Goal: Transaction & Acquisition: Book appointment/travel/reservation

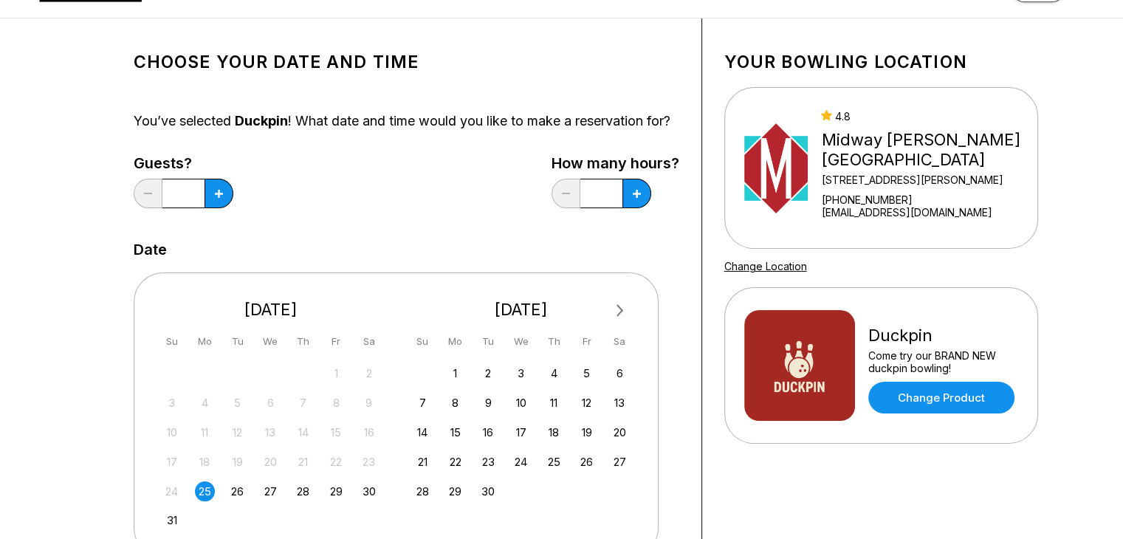
scroll to position [148, 0]
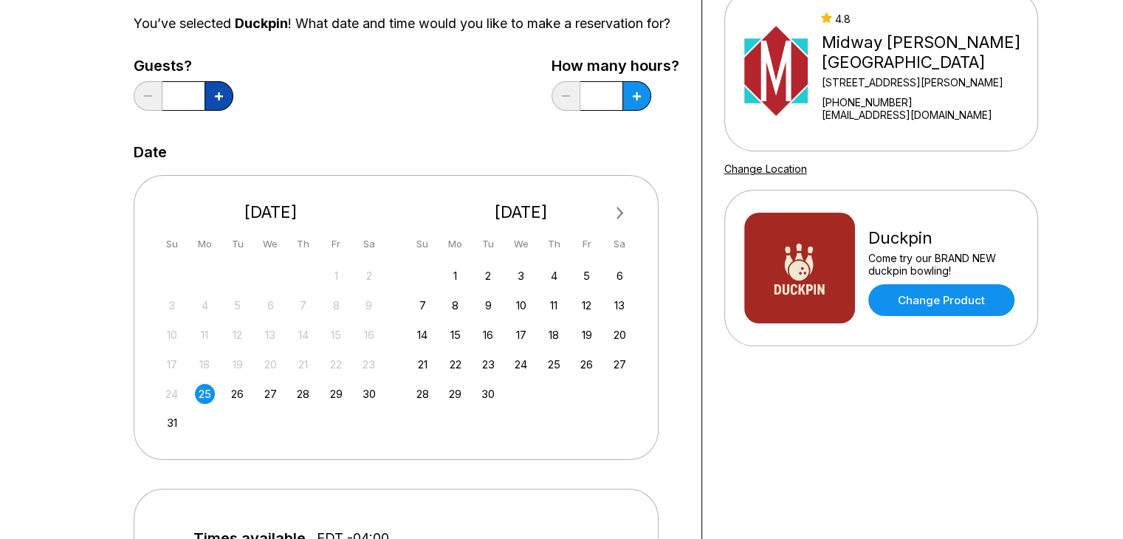
click at [211, 101] on button at bounding box center [218, 96] width 29 height 30
click at [230, 111] on button at bounding box center [218, 96] width 29 height 30
type input "*"
click at [233, 111] on button at bounding box center [218, 96] width 29 height 30
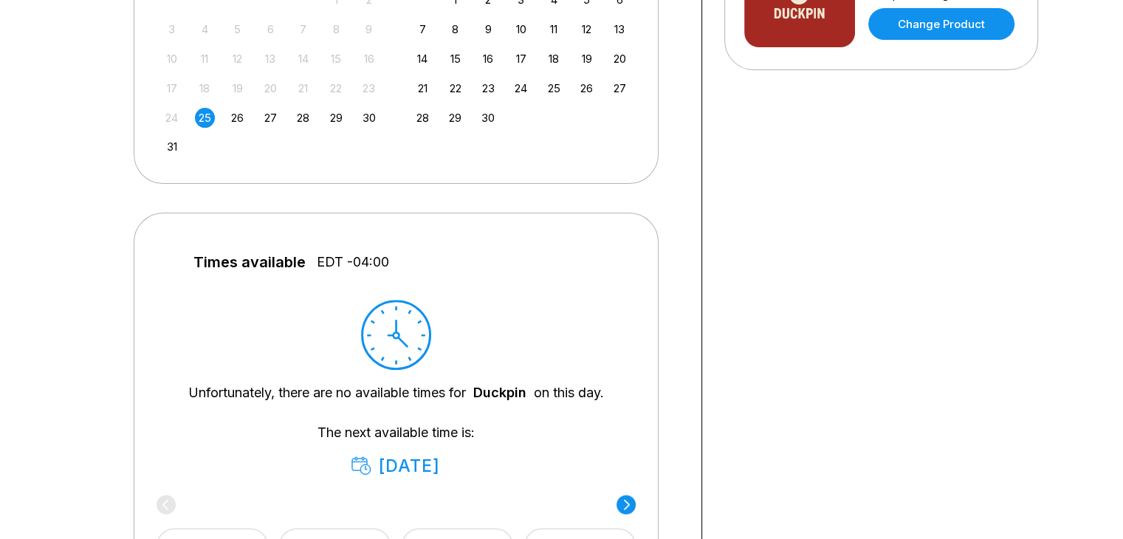
scroll to position [590, 0]
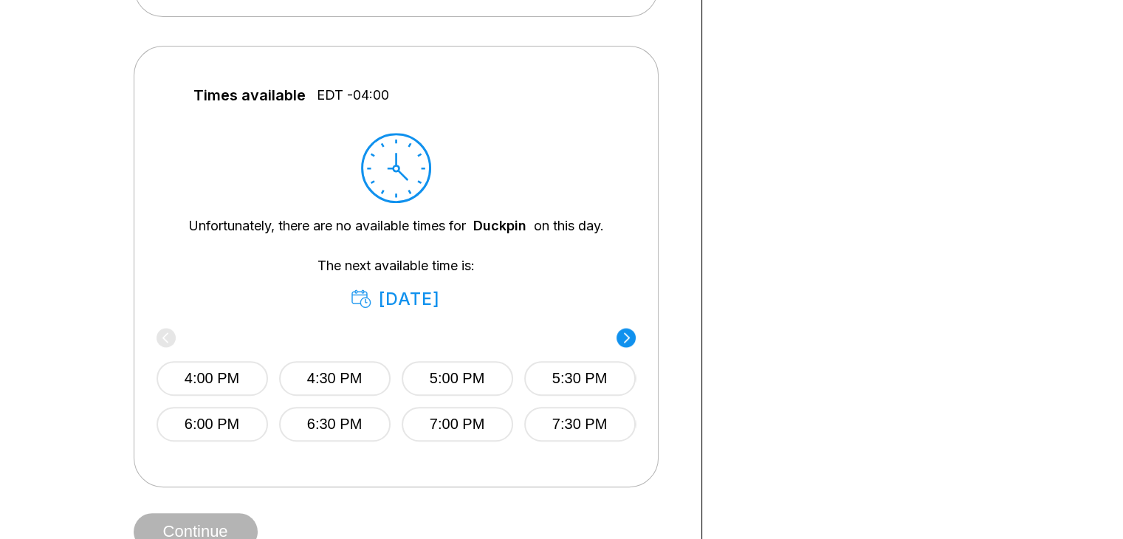
click at [375, 309] on div "[DATE]" at bounding box center [395, 299] width 89 height 21
click at [629, 347] on circle at bounding box center [625, 337] width 19 height 19
click at [629, 352] on div "8:00 PM 8:30 PM 9:00 PM 9:30 PM 10:00 PM 10:30 PM 11:00 PM 11:30 PM" at bounding box center [397, 386] width 479 height 110
click at [410, 309] on div "[DATE]" at bounding box center [395, 299] width 89 height 21
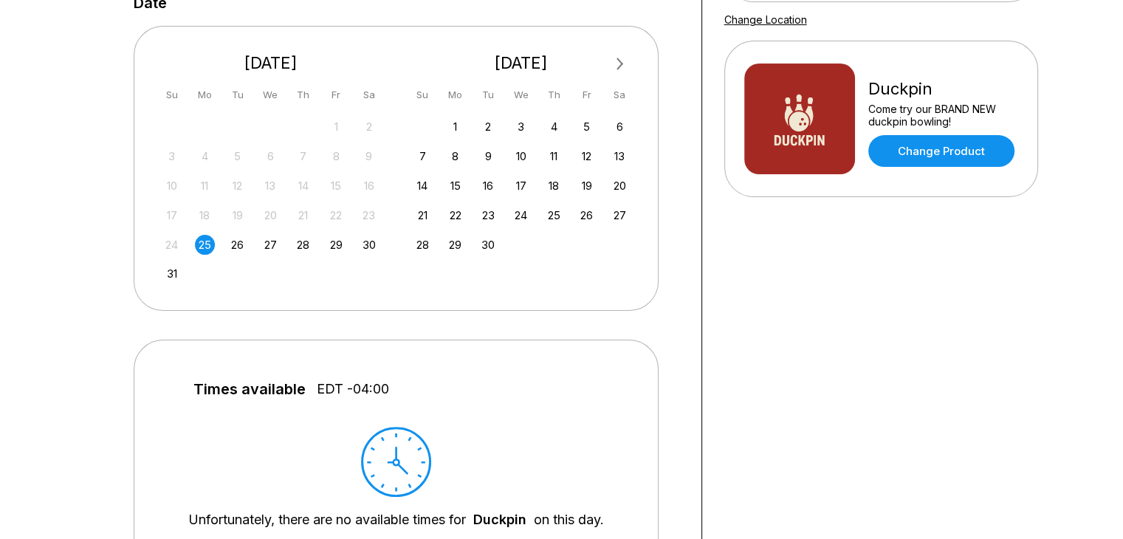
scroll to position [295, 0]
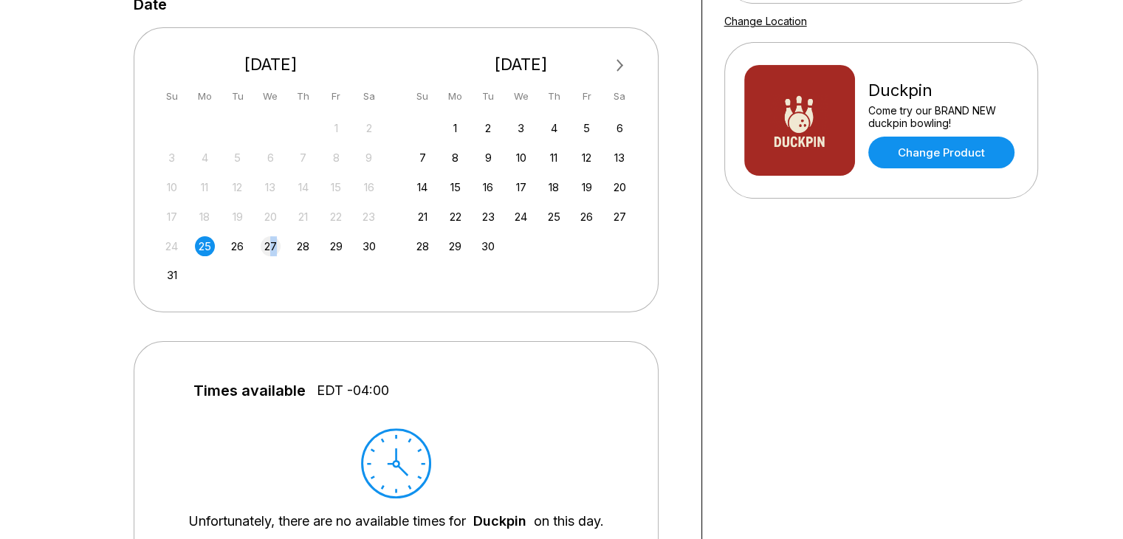
click at [273, 256] on div "27" at bounding box center [271, 246] width 20 height 20
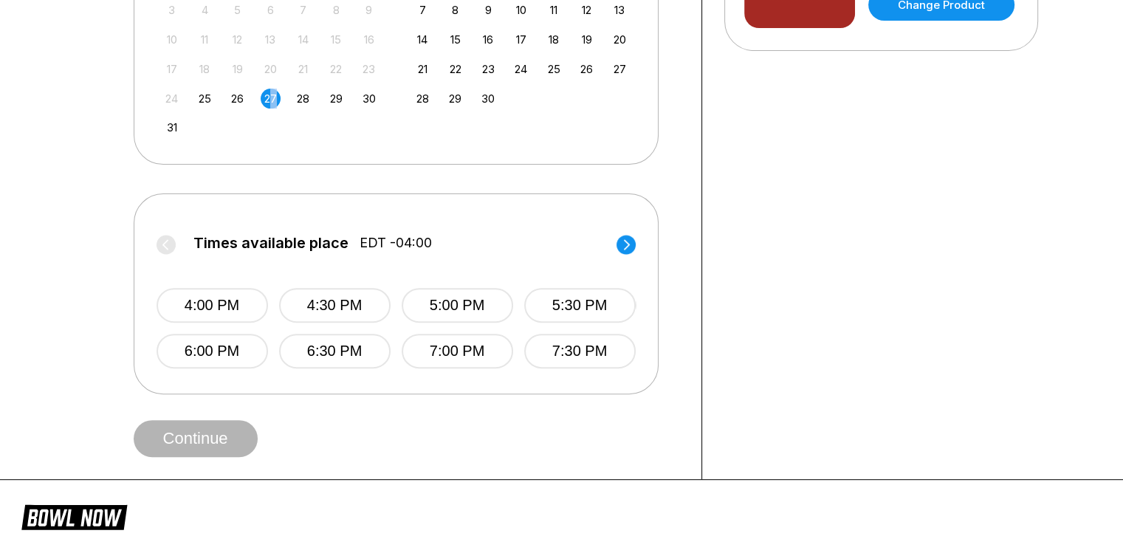
scroll to position [369, 0]
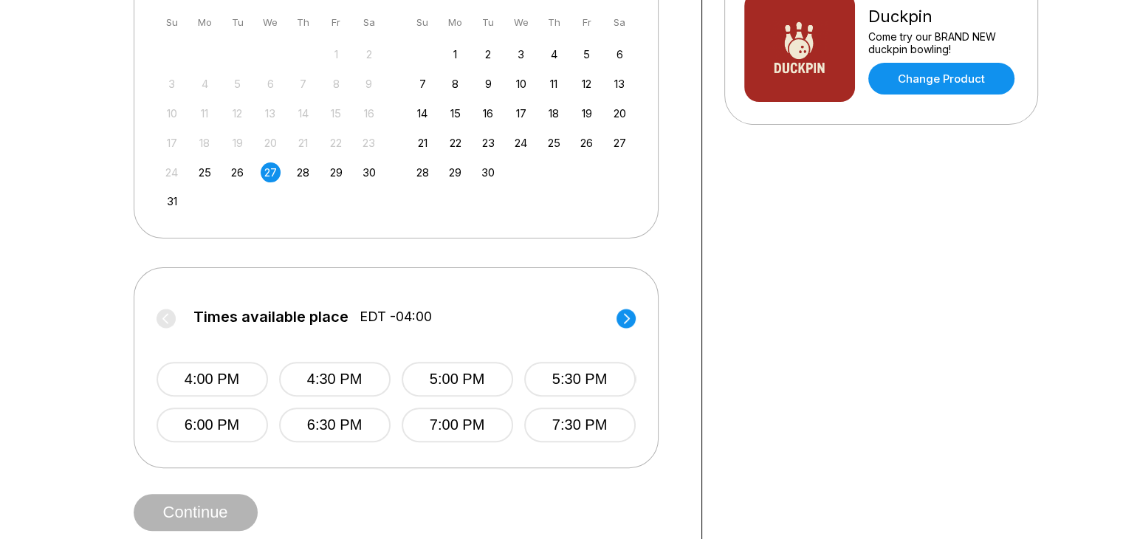
click at [623, 328] on circle at bounding box center [625, 318] width 19 height 19
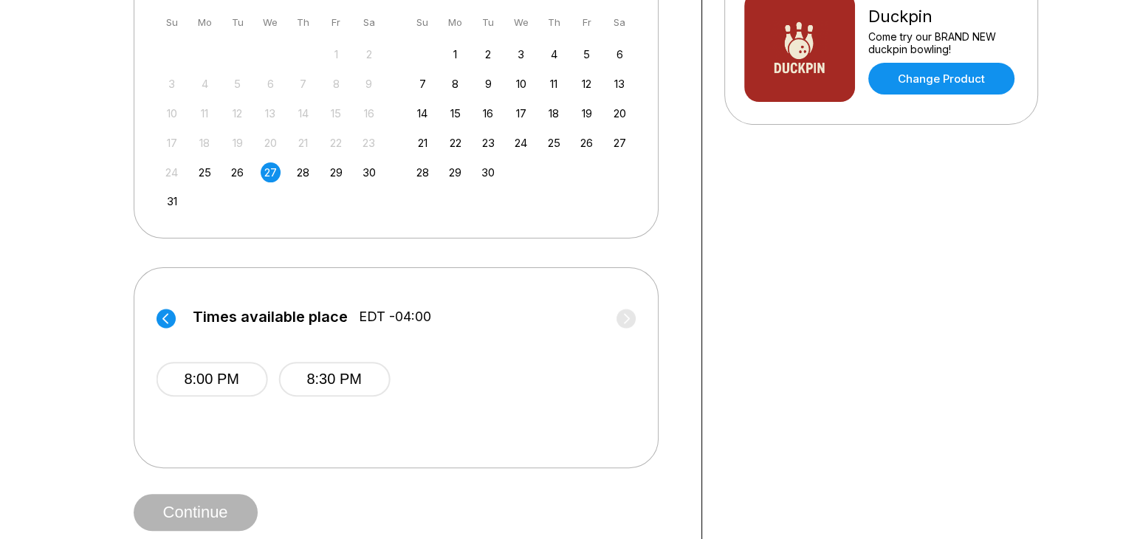
click at [154, 331] on div "Times available place EDT -04:00 4:00 PM 4:30 PM 5:00 PM 5:30 PM 6:00 PM 6:30 P…" at bounding box center [396, 367] width 525 height 201
click at [178, 327] on label "Times available place EDT -04:00" at bounding box center [395, 321] width 479 height 24
click at [165, 323] on icon at bounding box center [165, 318] width 6 height 10
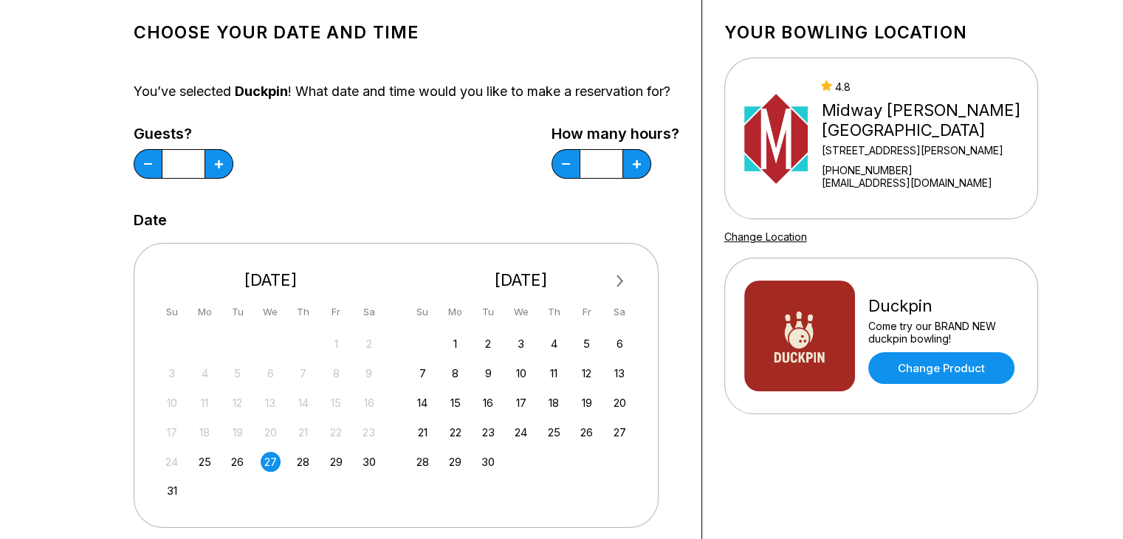
scroll to position [0, 0]
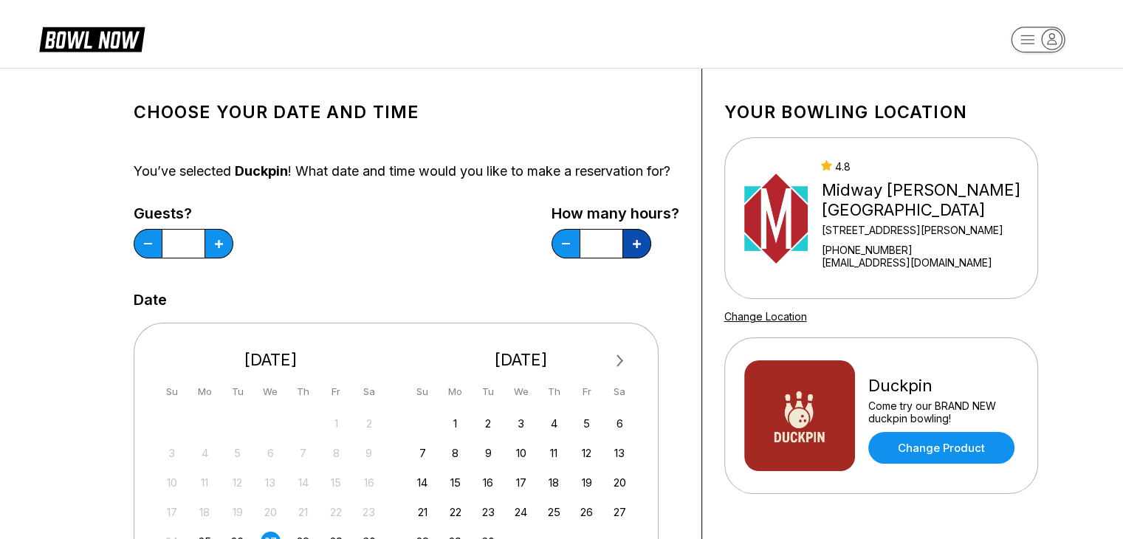
click at [233, 258] on button at bounding box center [218, 244] width 29 height 30
type input "*"
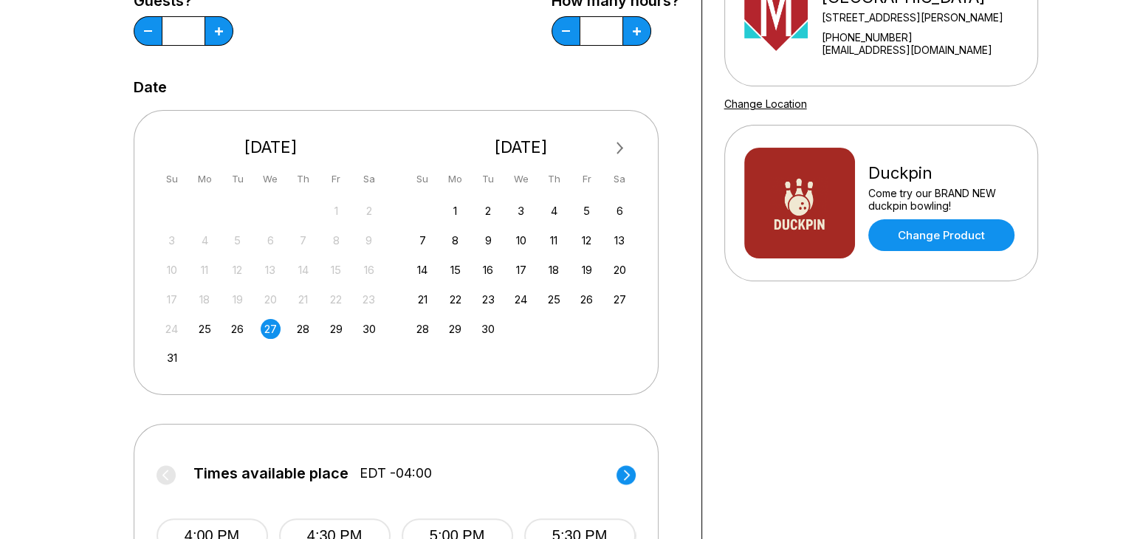
scroll to position [517, 0]
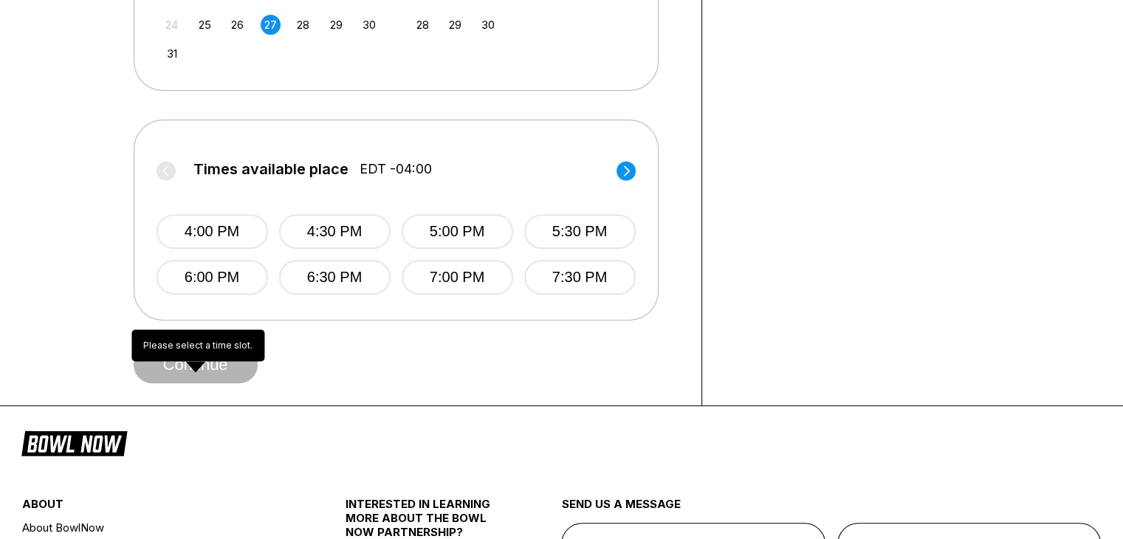
click at [198, 373] on span "Continue" at bounding box center [196, 365] width 124 height 15
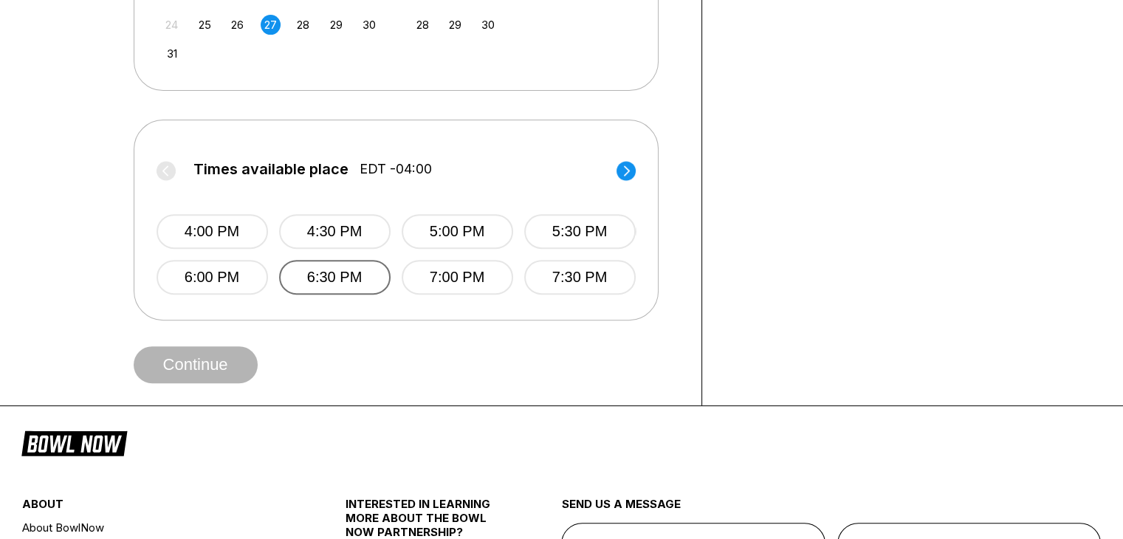
click at [363, 289] on button "6:30 PM" at bounding box center [334, 277] width 111 height 35
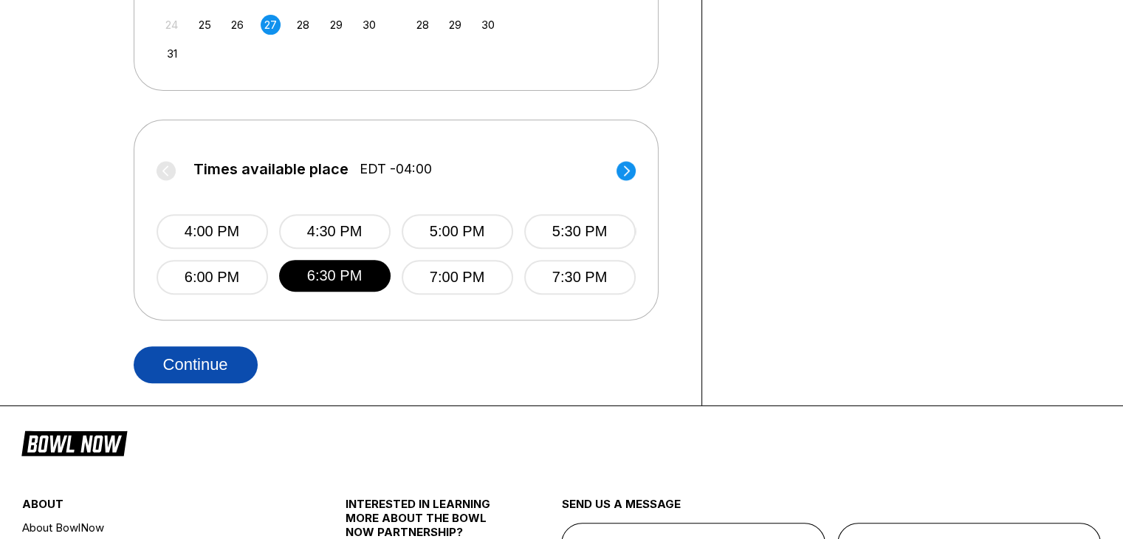
click at [204, 379] on button "Continue" at bounding box center [196, 364] width 124 height 37
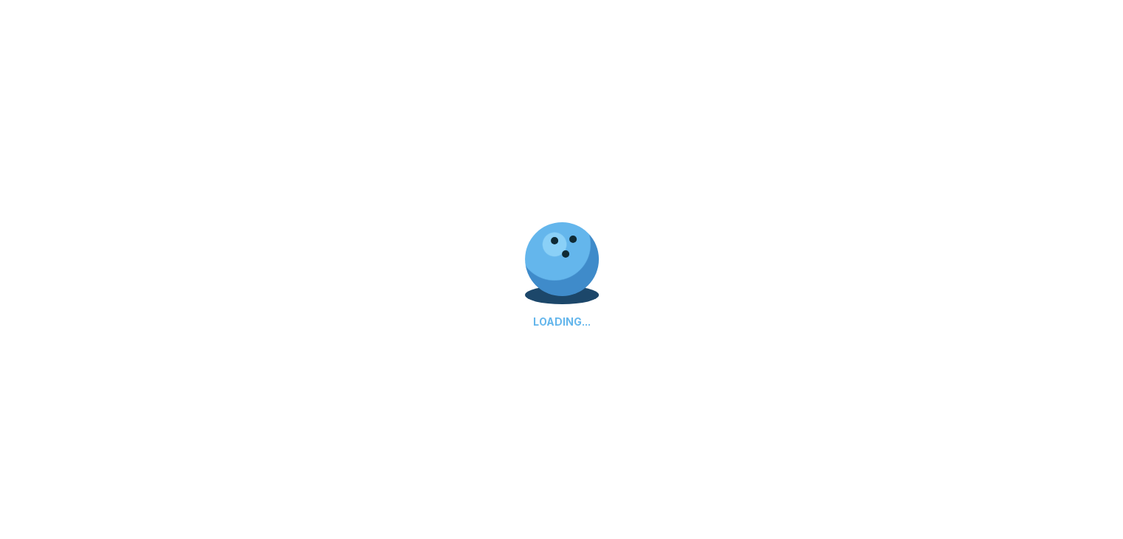
scroll to position [0, 0]
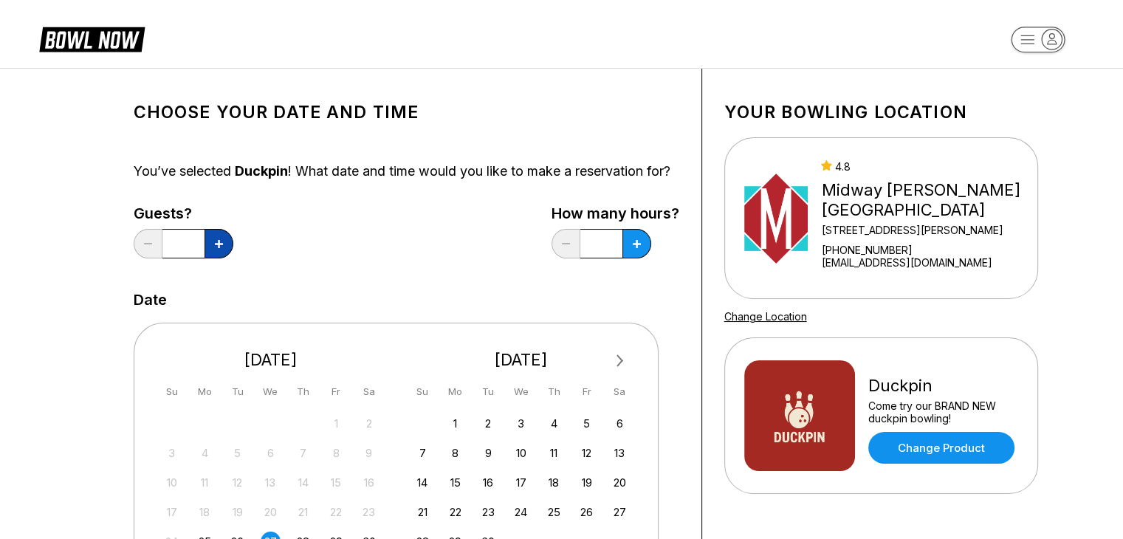
click at [210, 258] on button at bounding box center [218, 244] width 29 height 30
click at [220, 258] on button at bounding box center [218, 244] width 29 height 30
type input "*"
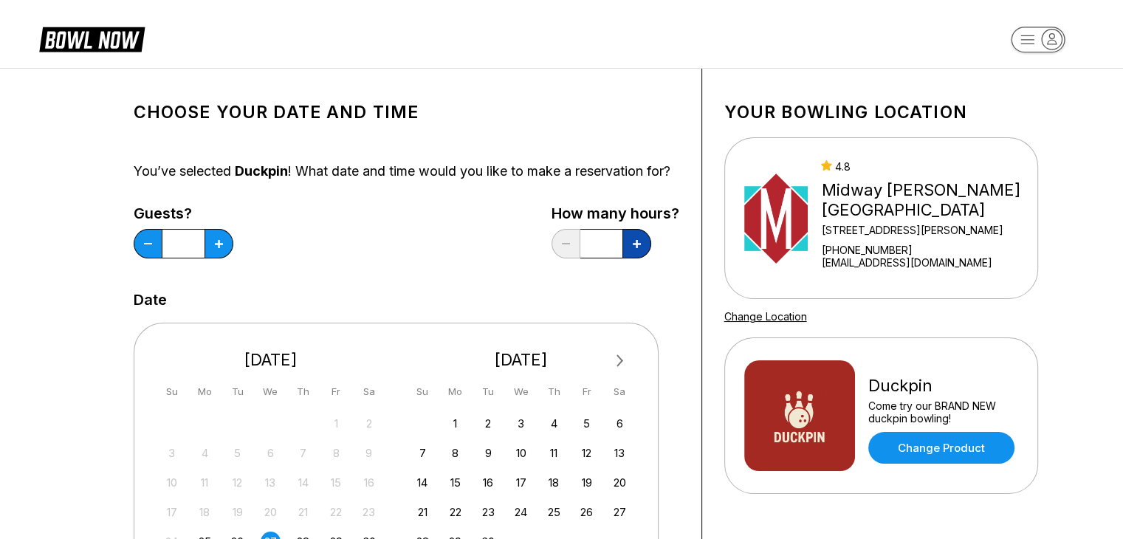
click at [223, 248] on icon at bounding box center [219, 244] width 8 height 8
type input "***"
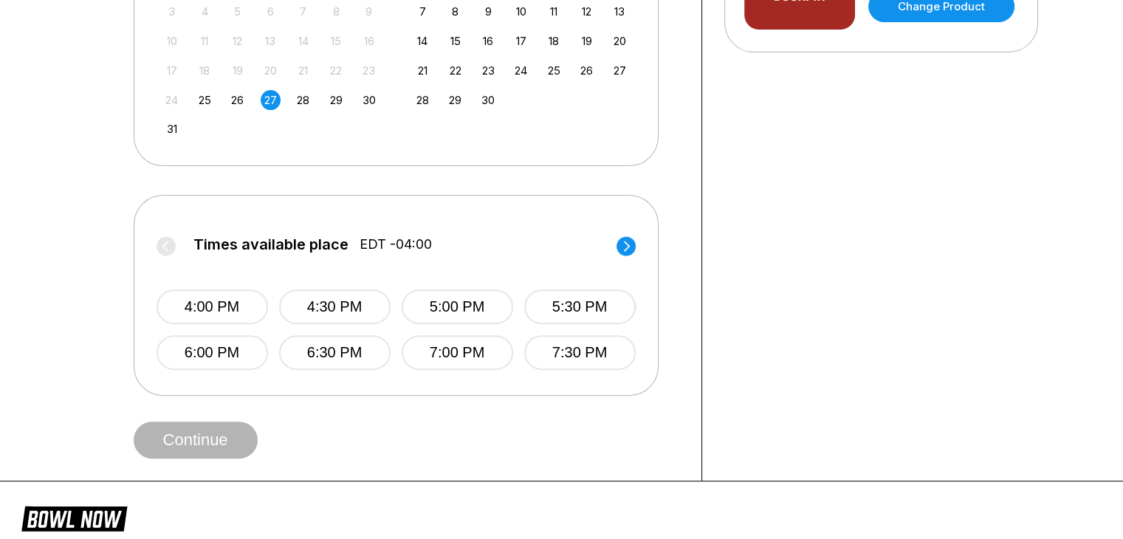
scroll to position [443, 0]
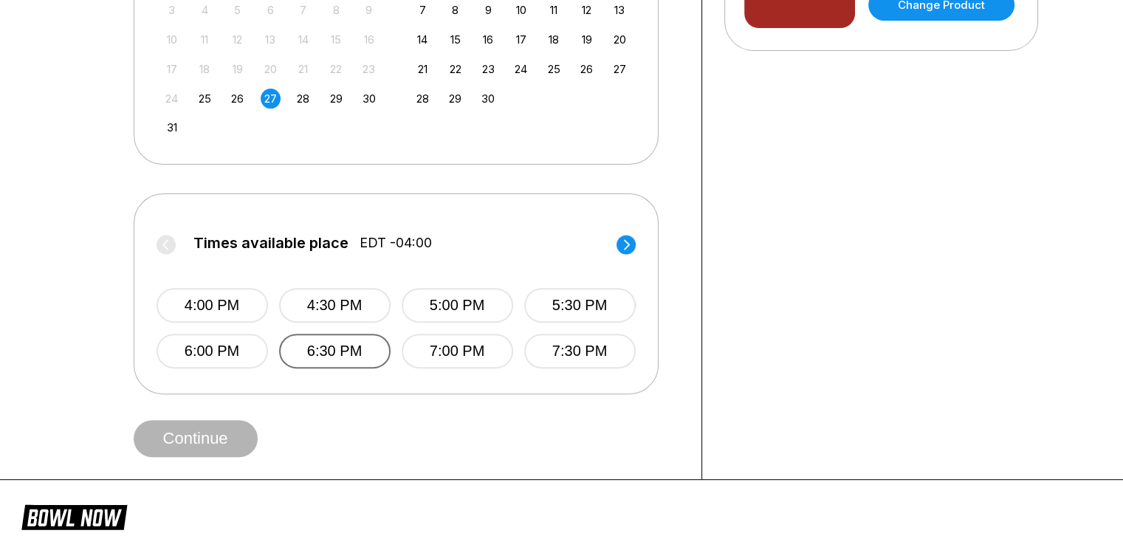
click at [323, 368] on button "6:30 PM" at bounding box center [334, 351] width 111 height 35
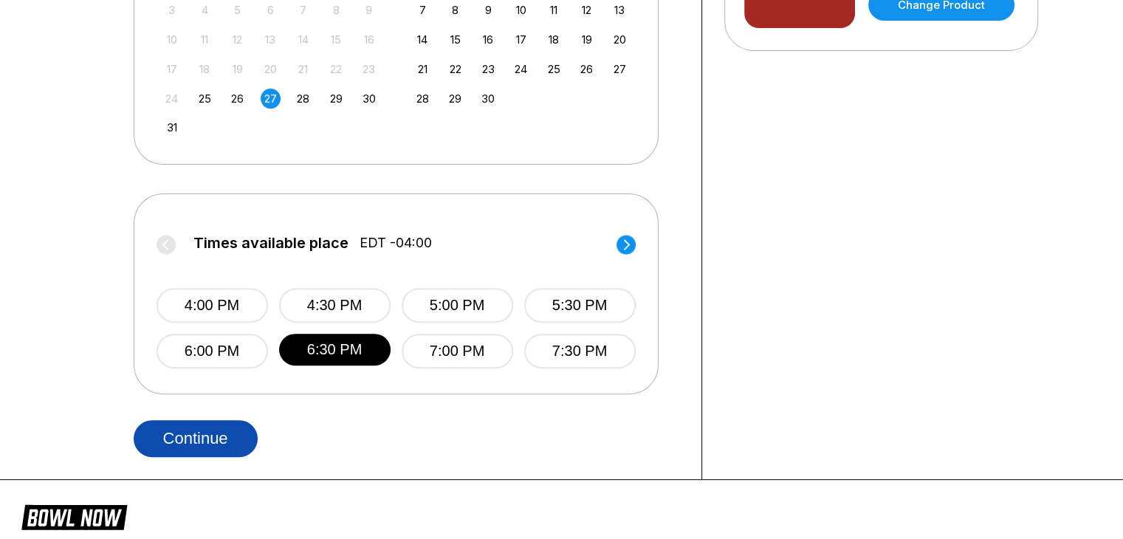
click at [213, 452] on button "Continue" at bounding box center [196, 438] width 124 height 37
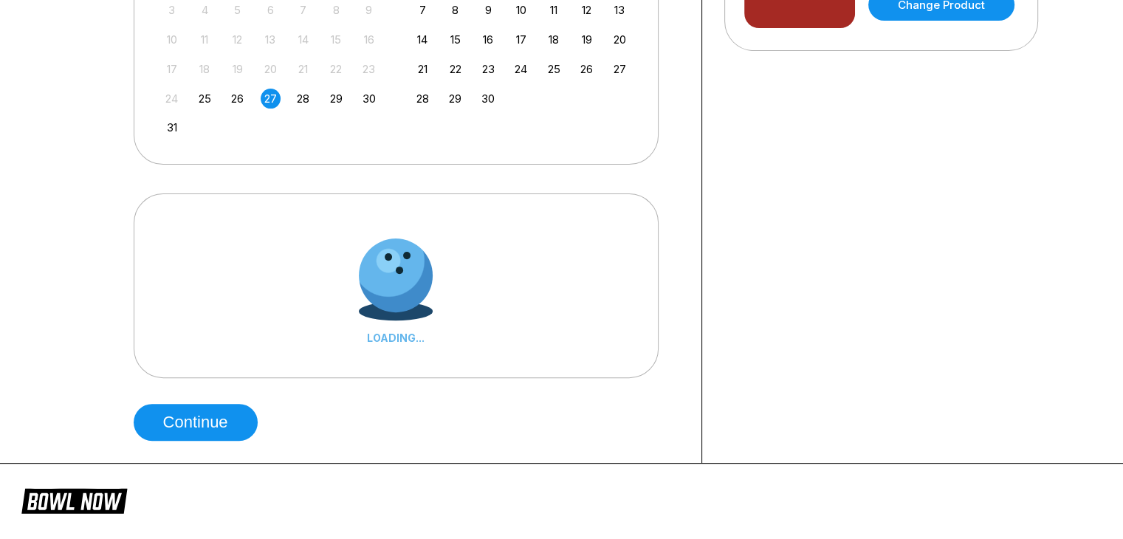
scroll to position [0, 0]
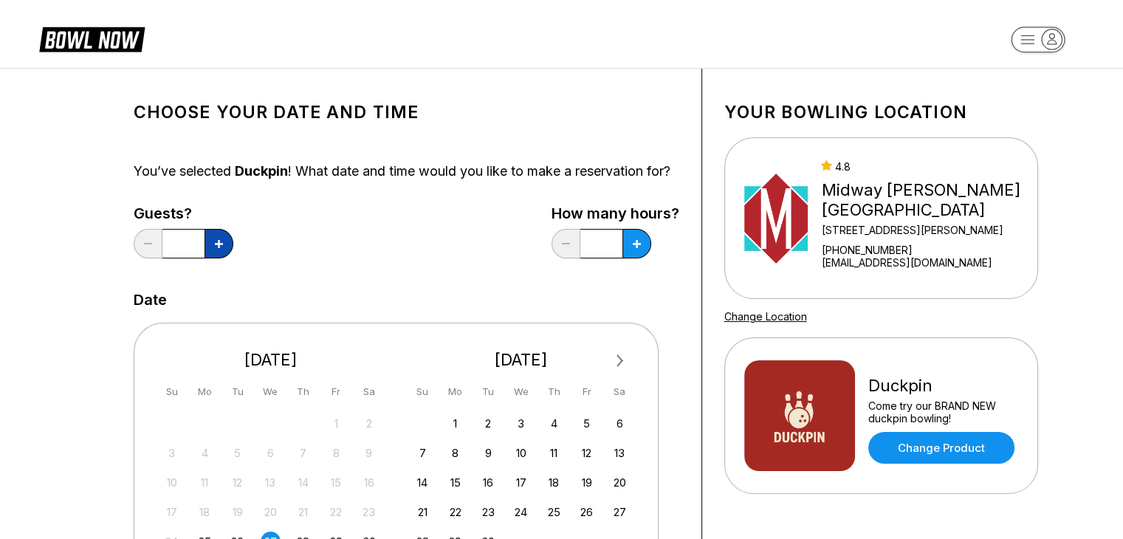
click at [216, 249] on button at bounding box center [218, 244] width 29 height 30
click at [224, 258] on button at bounding box center [218, 244] width 29 height 30
type input "*"
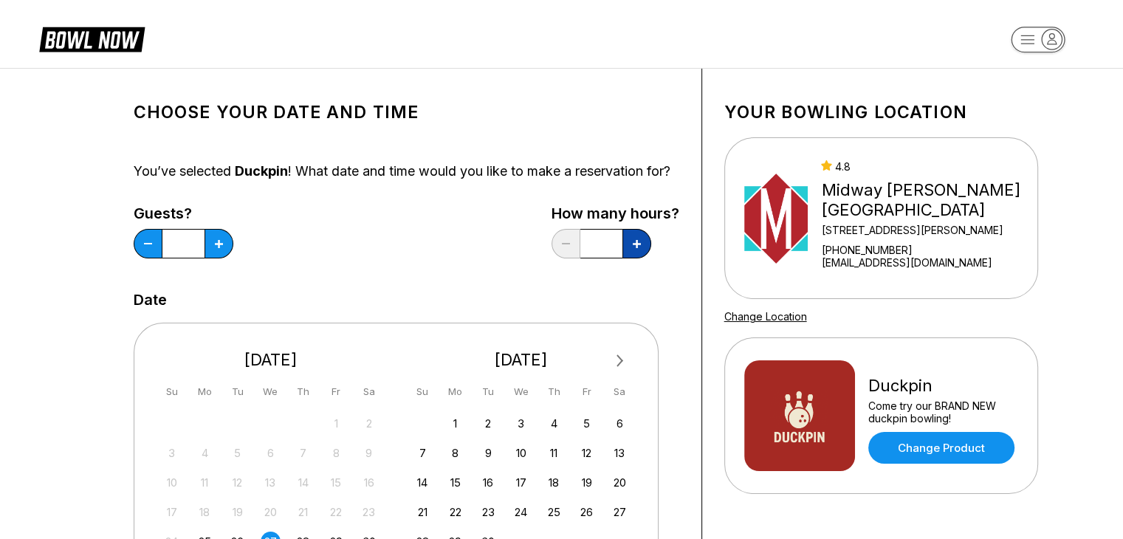
click at [233, 254] on button at bounding box center [218, 244] width 29 height 30
type input "*"
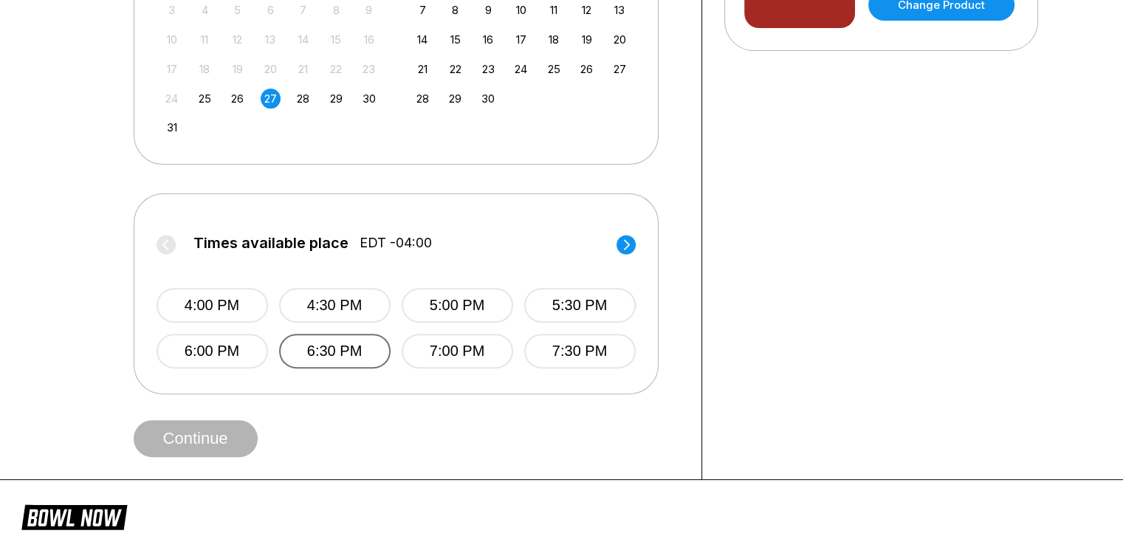
click at [348, 363] on button "6:30 PM" at bounding box center [334, 351] width 111 height 35
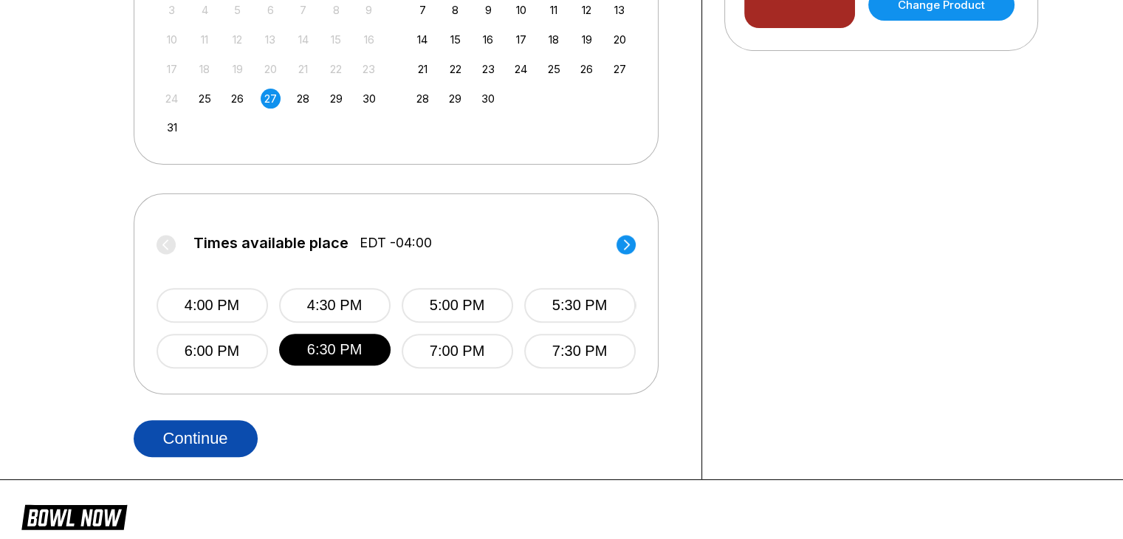
click at [203, 457] on button "Continue" at bounding box center [196, 438] width 124 height 37
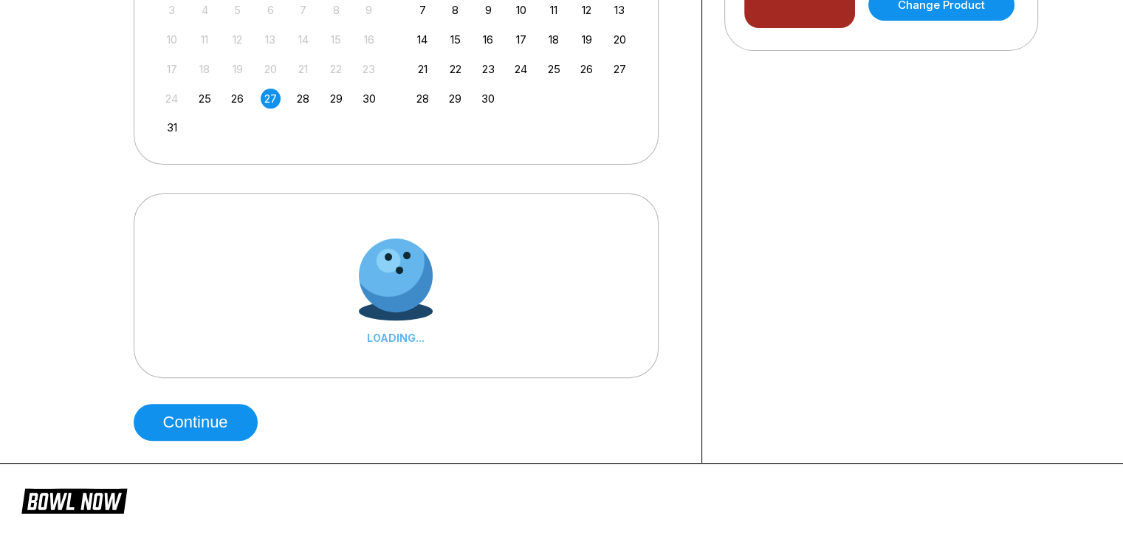
scroll to position [0, 0]
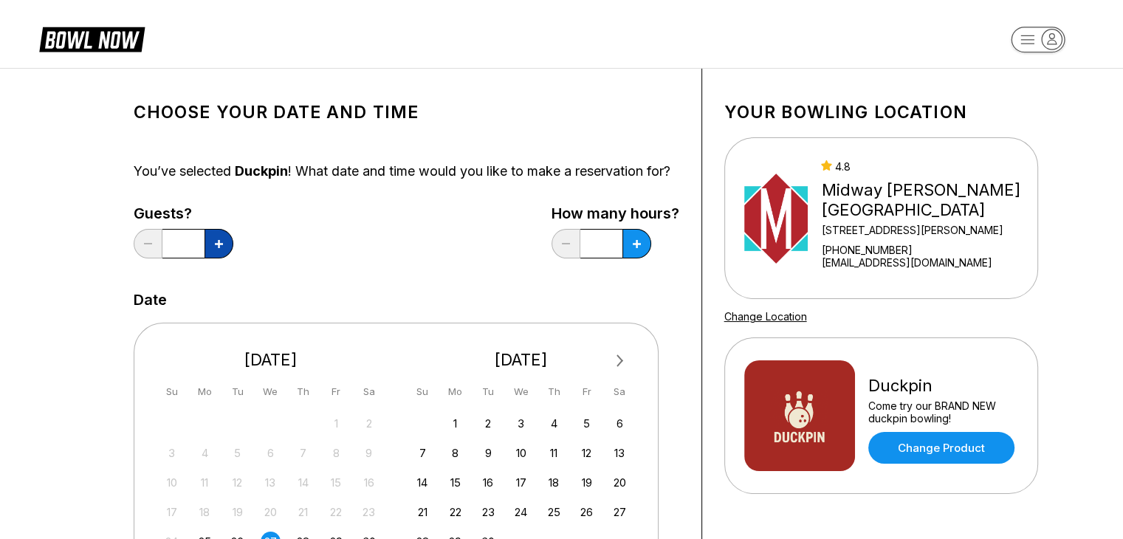
click at [223, 258] on button at bounding box center [218, 244] width 29 height 30
type input "*"
click at [223, 248] on icon at bounding box center [219, 244] width 8 height 8
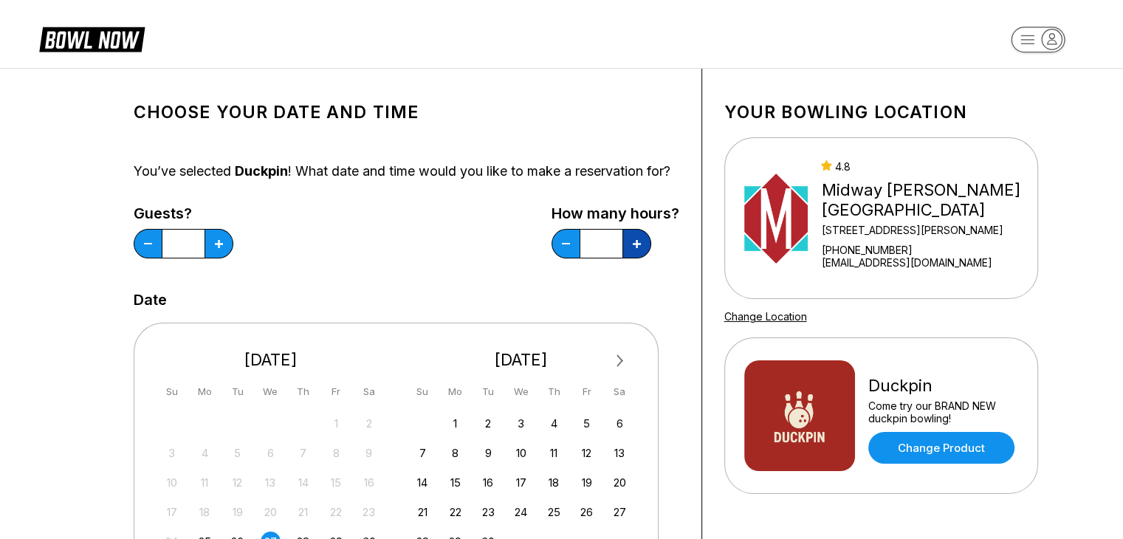
click at [223, 248] on icon at bounding box center [219, 244] width 8 height 8
type input "*"
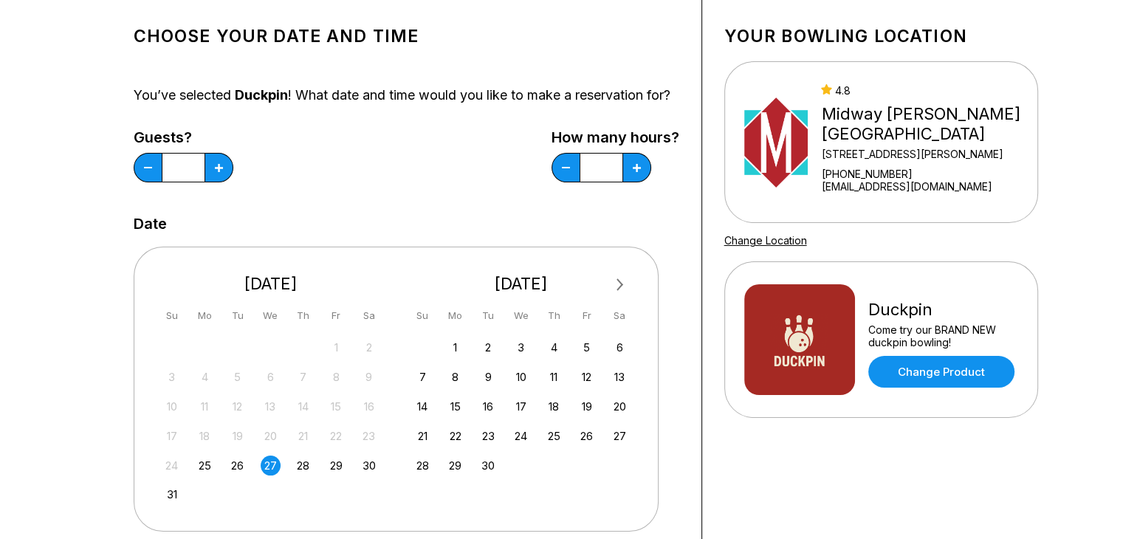
scroll to position [295, 0]
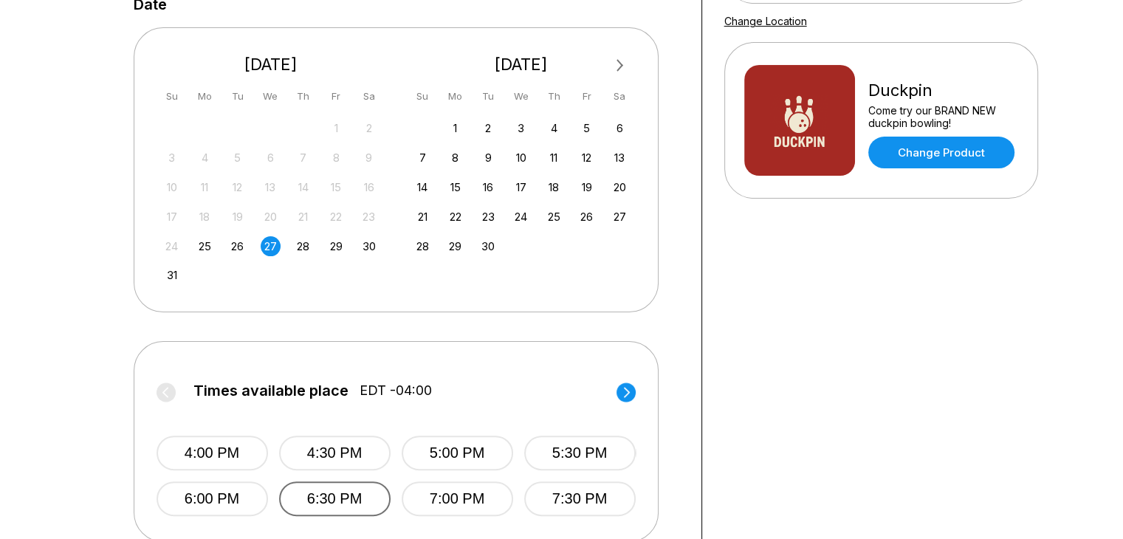
click at [348, 509] on button "6:30 PM" at bounding box center [334, 498] width 111 height 35
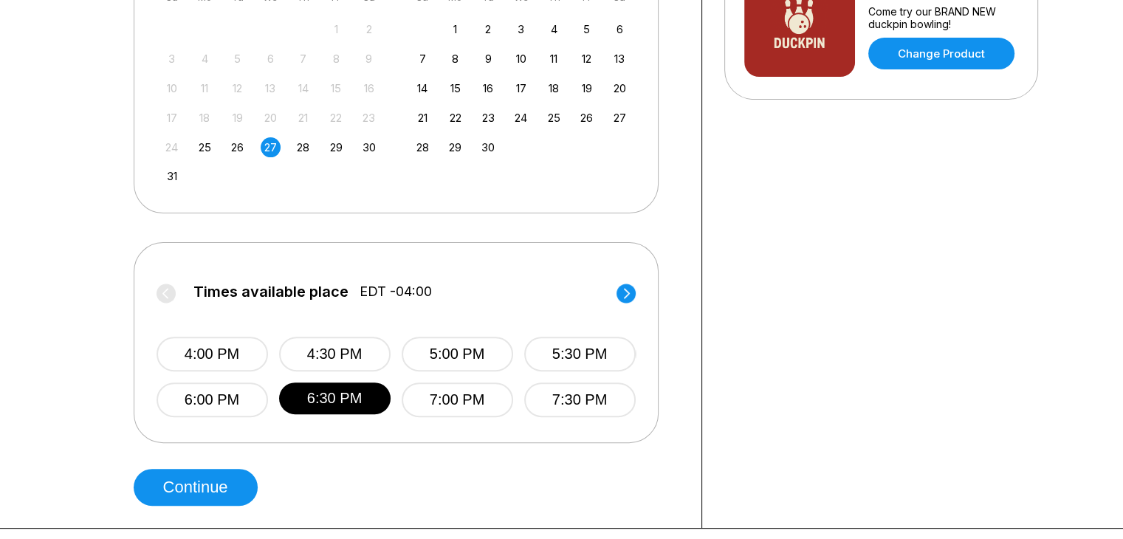
scroll to position [590, 0]
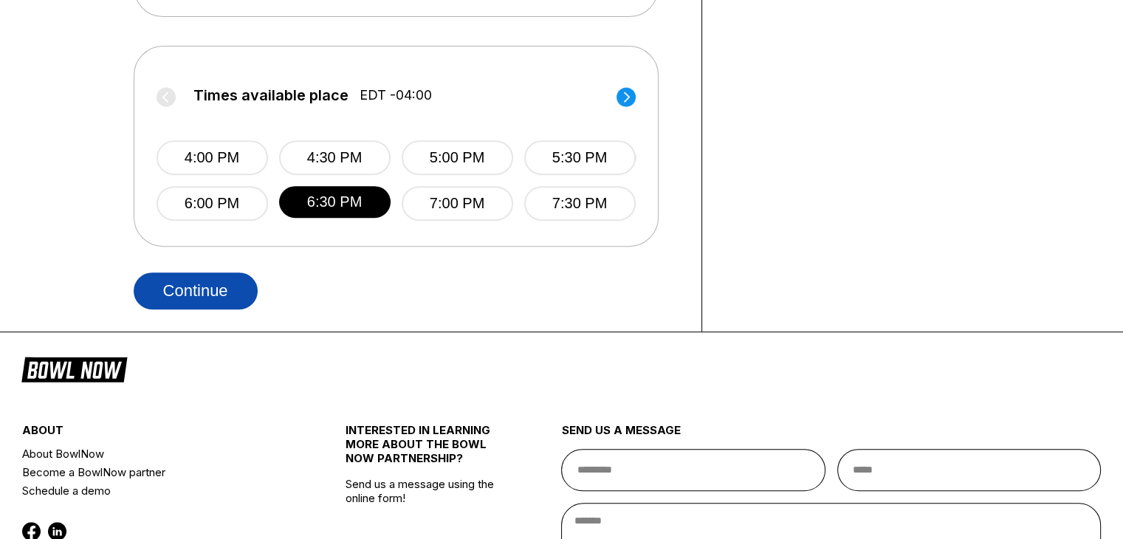
click at [228, 309] on button "Continue" at bounding box center [196, 290] width 124 height 37
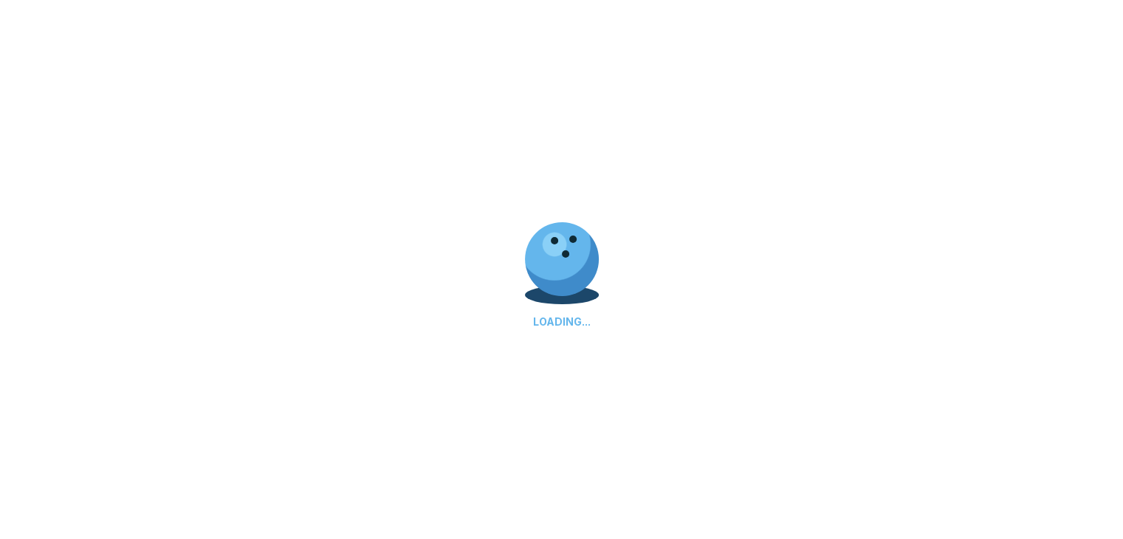
scroll to position [0, 0]
